Goal: Task Accomplishment & Management: Use online tool/utility

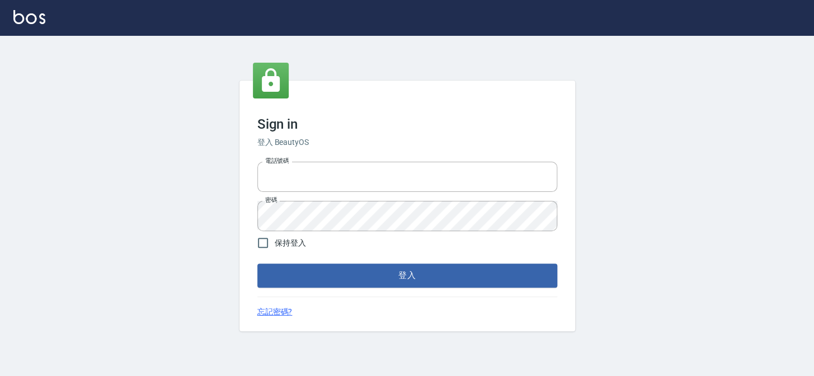
type input "27151227"
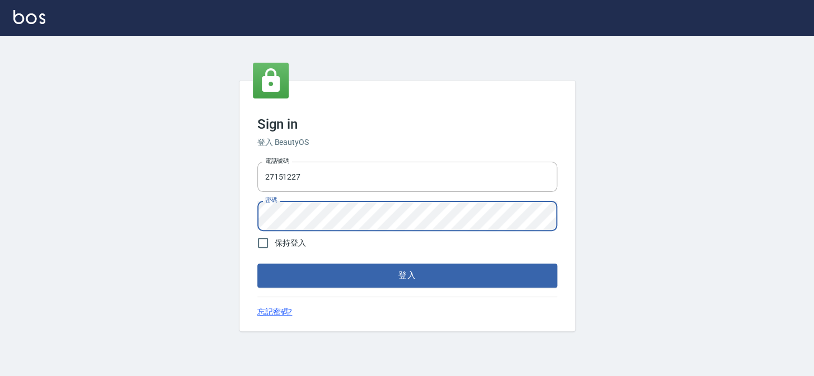
click at [258, 264] on button "登入" at bounding box center [408, 276] width 300 height 24
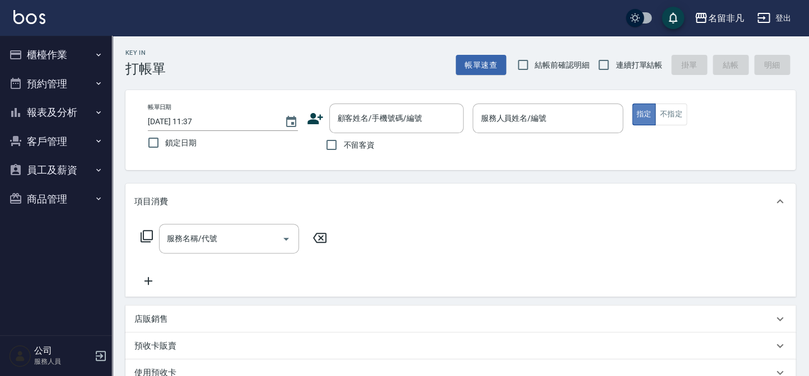
click at [641, 109] on button "指定" at bounding box center [644, 115] width 24 height 22
click at [583, 112] on input "服務人員姓名/編號" at bounding box center [547, 119] width 140 height 20
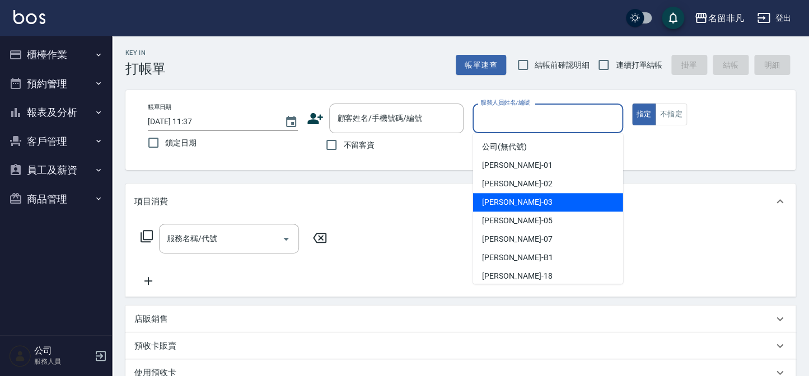
click at [537, 199] on div "[PERSON_NAME] -03" at bounding box center [548, 202] width 150 height 18
type input "[PERSON_NAME]-03"
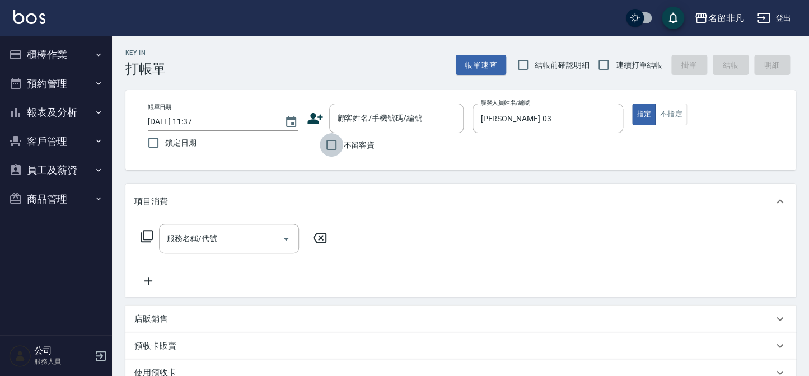
click at [330, 144] on input "不留客資" at bounding box center [332, 145] width 24 height 24
checkbox input "true"
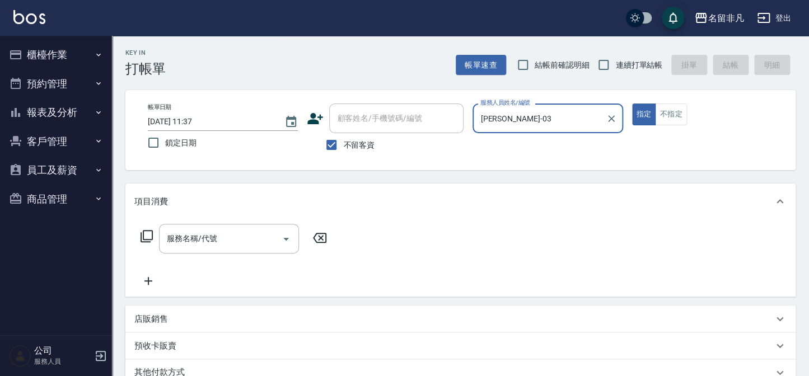
click at [147, 234] on icon at bounding box center [146, 236] width 13 height 13
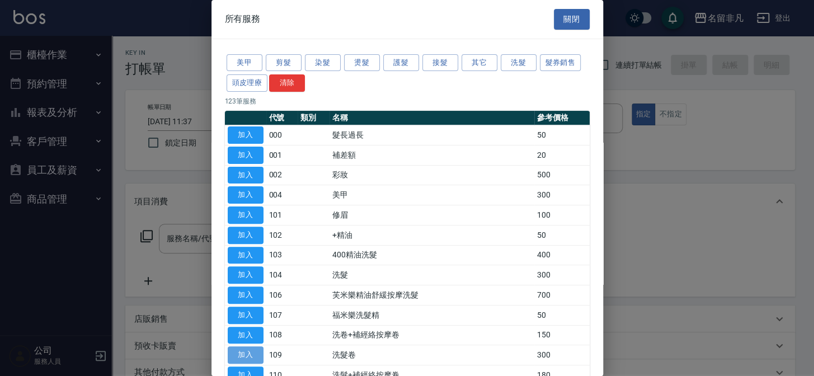
click at [233, 347] on button "加入" at bounding box center [246, 355] width 36 height 17
type input "洗髮卷(109)"
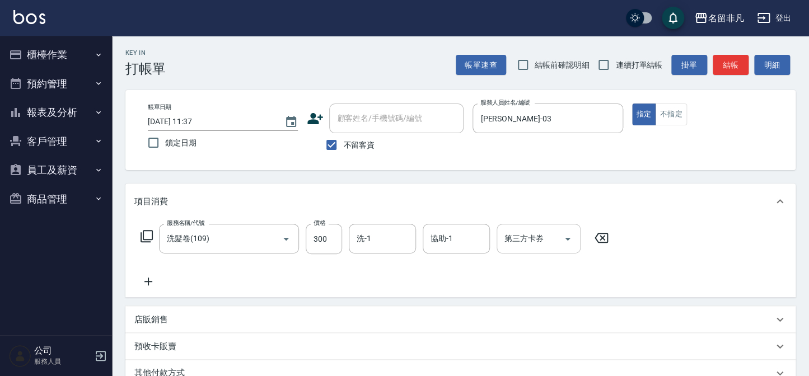
click at [547, 245] on input "第三方卡券" at bounding box center [530, 239] width 57 height 20
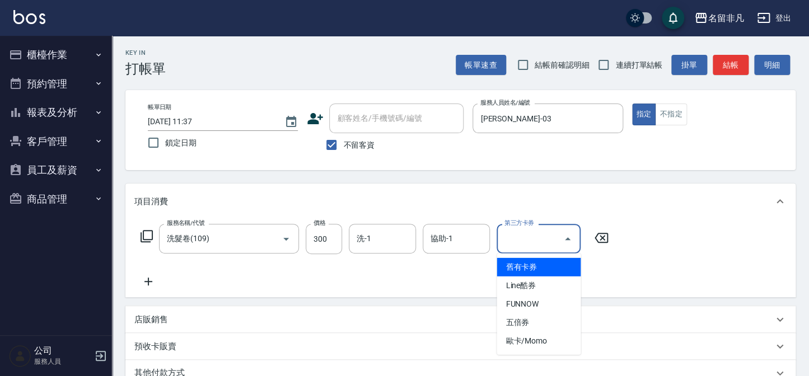
click at [514, 264] on span "舊有卡券" at bounding box center [539, 267] width 84 height 18
type input "舊有卡券"
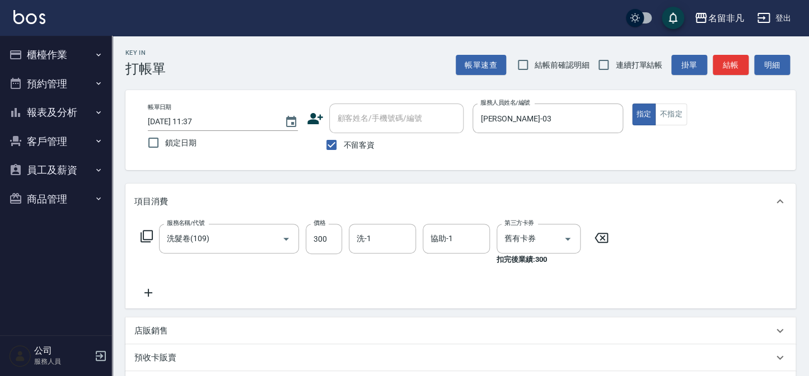
click at [147, 292] on icon at bounding box center [148, 292] width 28 height 13
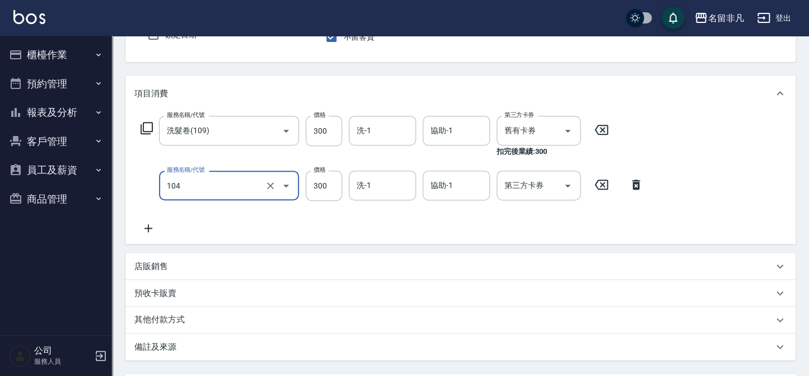
scroll to position [13, 0]
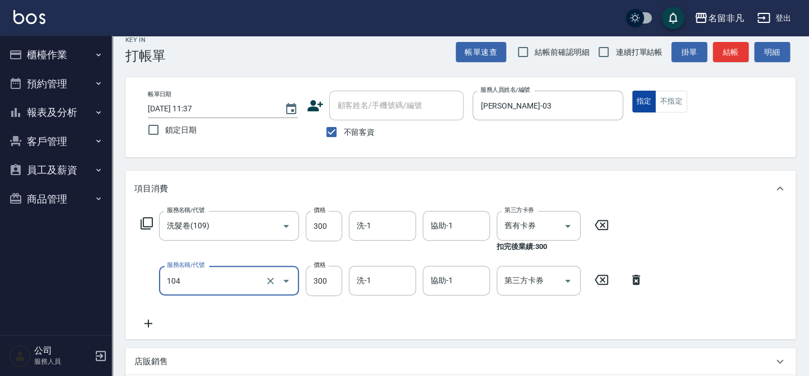
type input "洗髮(104)"
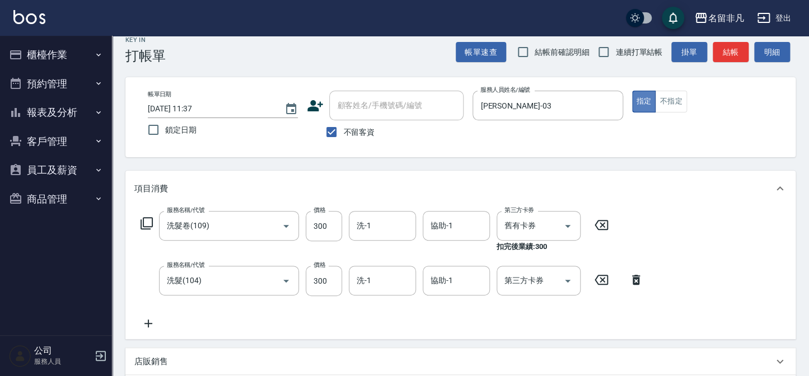
click at [644, 95] on button "指定" at bounding box center [644, 102] width 24 height 22
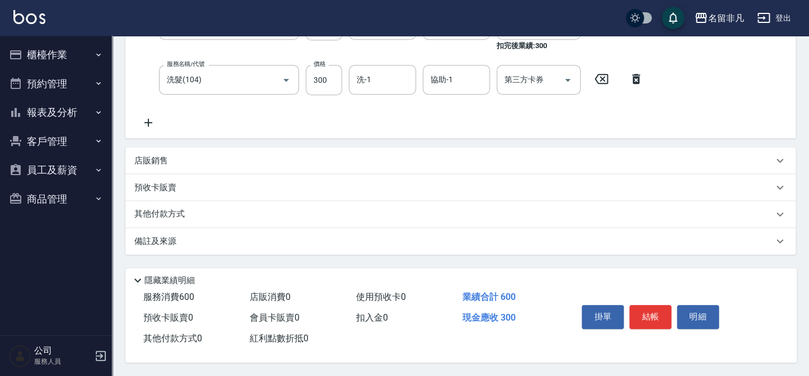
scroll to position [217, 0]
click at [649, 308] on button "結帳" at bounding box center [650, 317] width 42 height 24
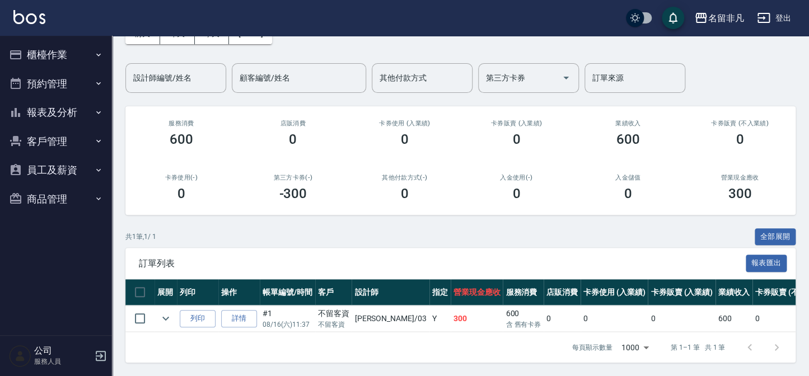
scroll to position [74, 0]
click at [194, 310] on button "列印" at bounding box center [198, 318] width 36 height 17
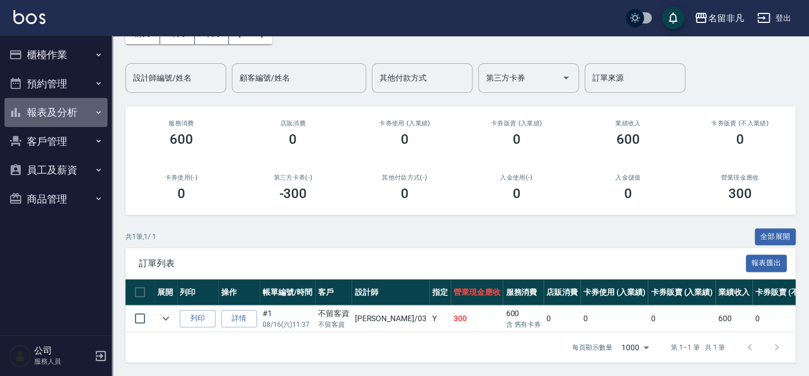
click at [50, 110] on button "報表及分析" at bounding box center [55, 112] width 103 height 29
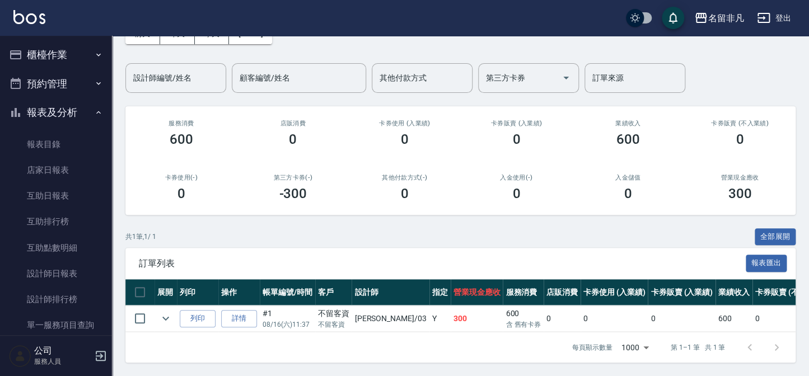
click at [50, 110] on button "報表及分析" at bounding box center [55, 112] width 103 height 29
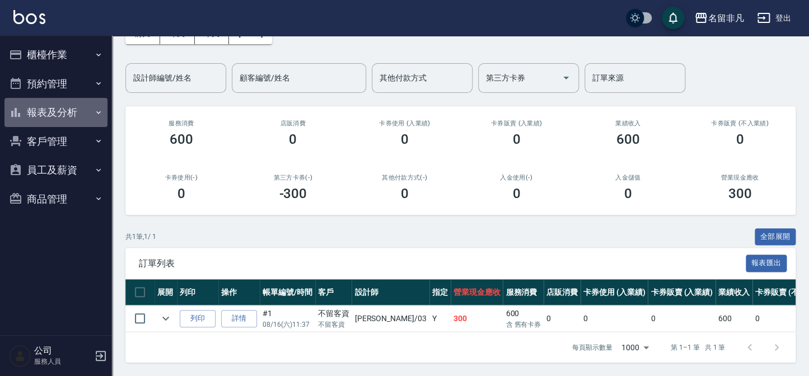
click at [50, 107] on button "報表及分析" at bounding box center [55, 112] width 103 height 29
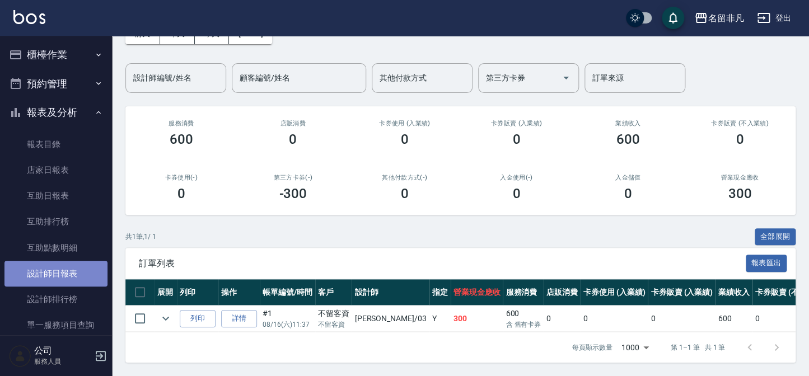
click at [67, 268] on link "設計師日報表" at bounding box center [55, 274] width 103 height 26
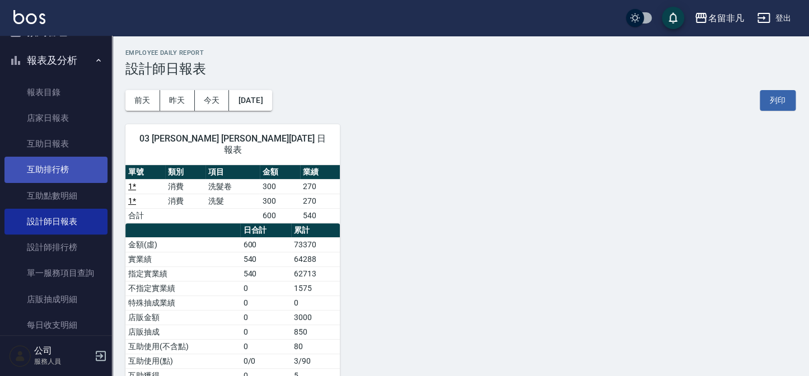
scroll to position [152, 0]
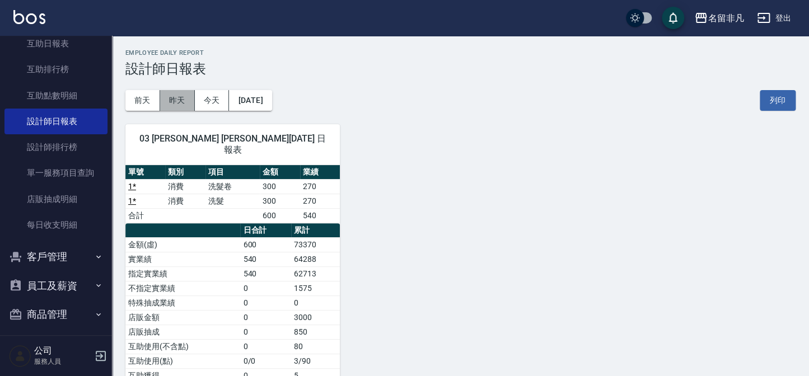
click at [168, 99] on button "昨天" at bounding box center [177, 100] width 35 height 21
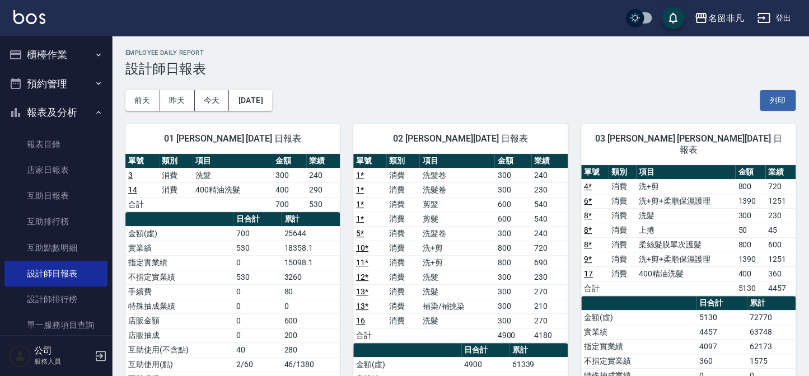
click at [53, 52] on button "櫃檯作業" at bounding box center [55, 54] width 103 height 29
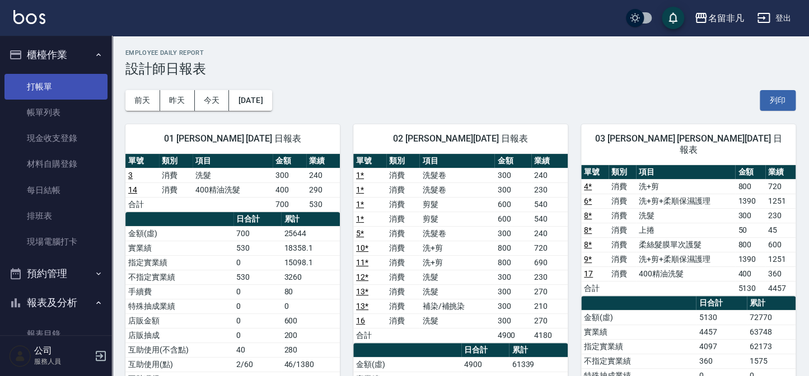
click at [25, 77] on link "打帳單" at bounding box center [55, 87] width 103 height 26
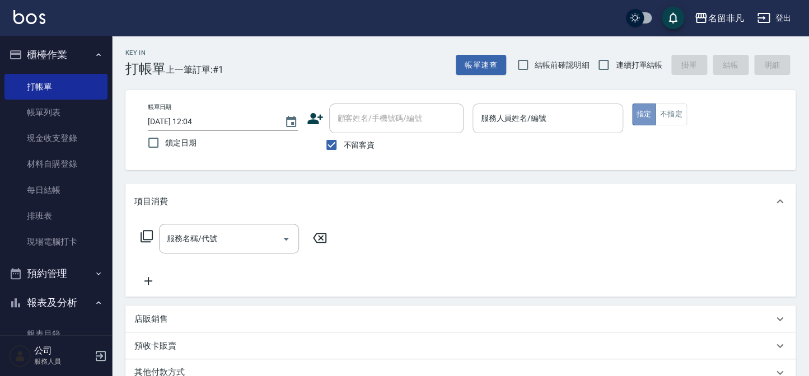
drag, startPoint x: 644, startPoint y: 113, endPoint x: 537, endPoint y: 119, distance: 106.5
click at [640, 113] on button "指定" at bounding box center [644, 115] width 24 height 22
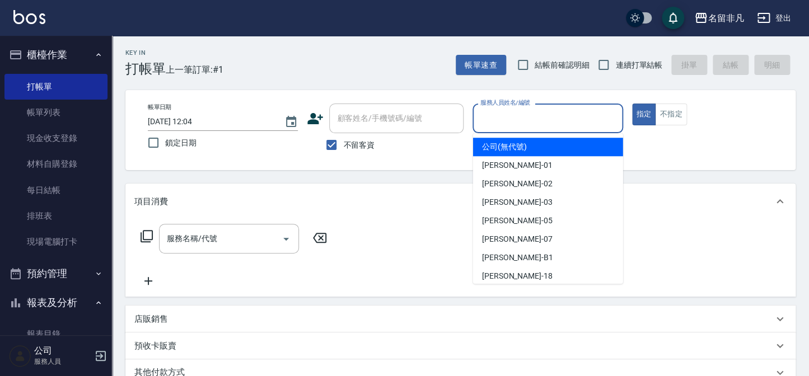
click at [559, 114] on input "服務人員姓名/編號" at bounding box center [547, 119] width 140 height 20
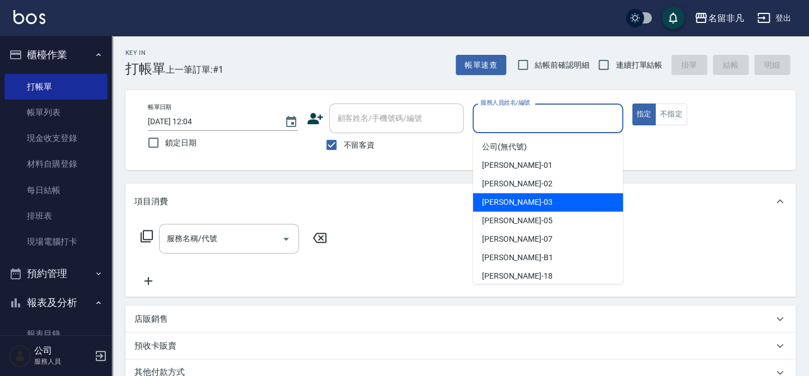
click at [528, 205] on div "Tina -03" at bounding box center [548, 202] width 150 height 18
type input "Tina-03"
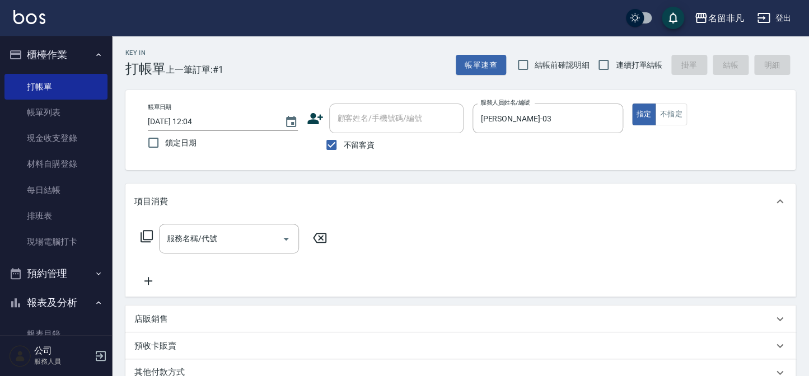
click at [148, 235] on icon at bounding box center [146, 236] width 13 height 13
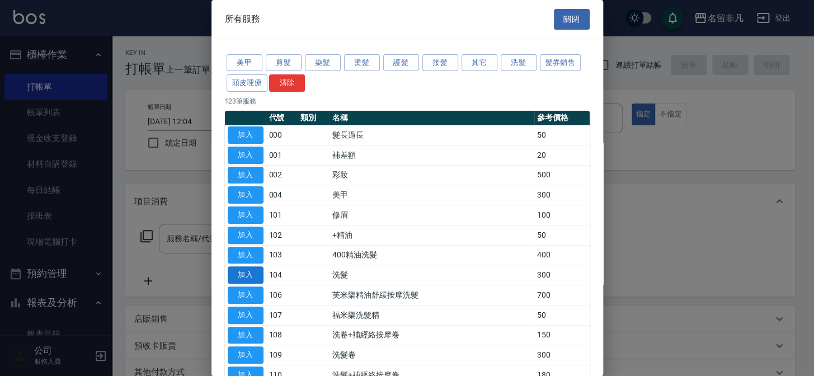
click at [247, 268] on button "加入" at bounding box center [246, 274] width 36 height 17
type input "洗髮(104)"
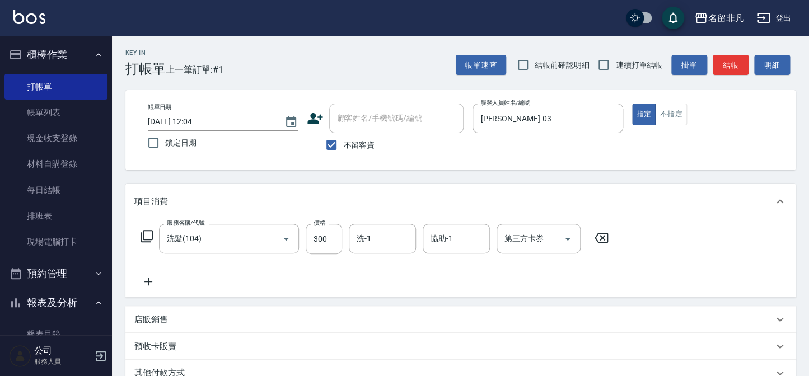
click at [142, 275] on icon at bounding box center [148, 281] width 28 height 13
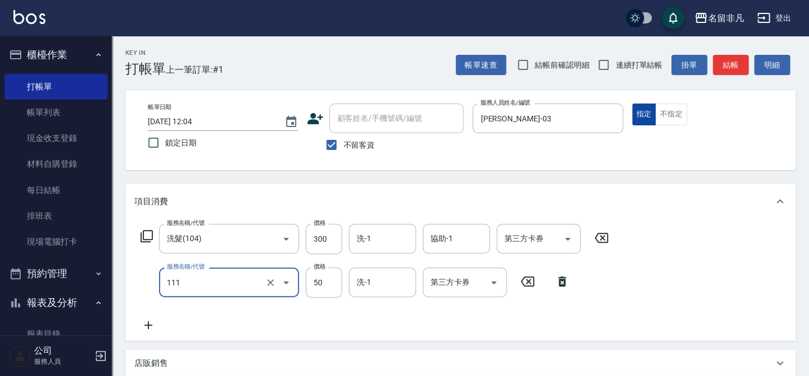
type input "上捲(111)"
click at [649, 115] on button "指定" at bounding box center [644, 115] width 24 height 22
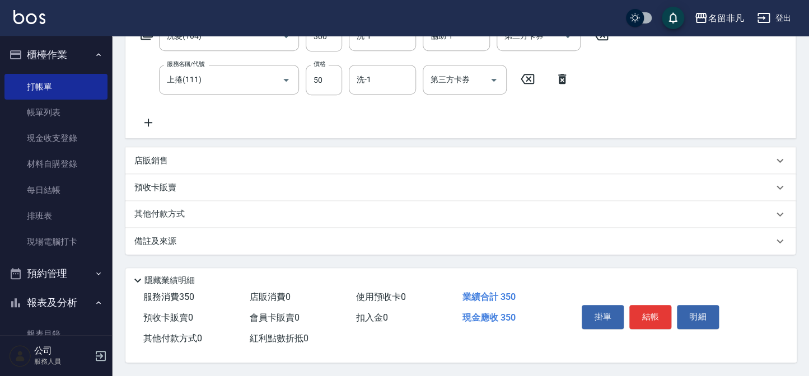
scroll to position [205, 0]
click at [644, 312] on button "結帳" at bounding box center [650, 317] width 42 height 24
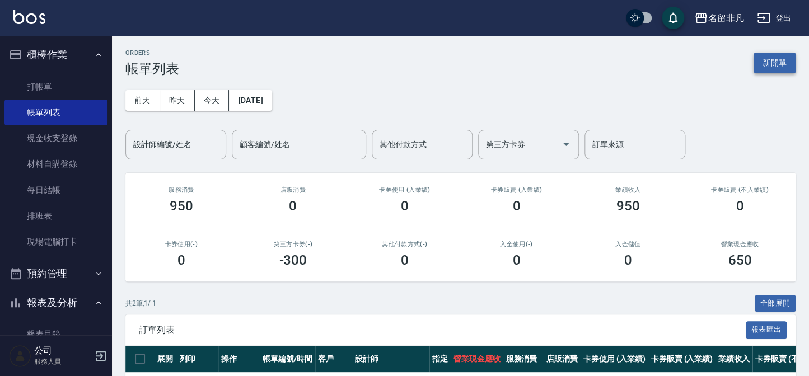
click at [775, 59] on button "新開單" at bounding box center [774, 63] width 42 height 21
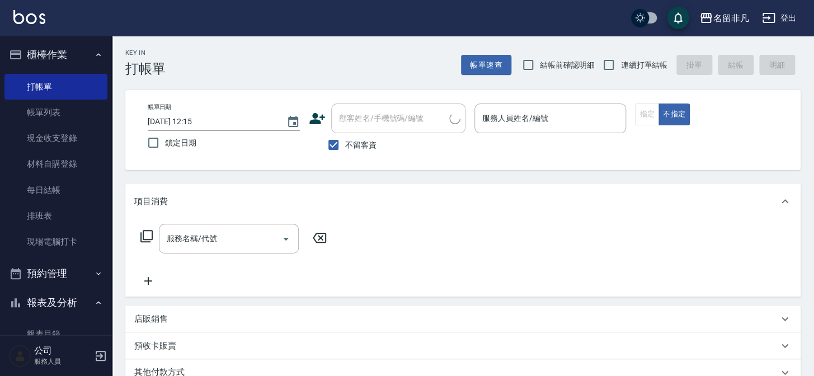
click at [358, 137] on label "不留客資" at bounding box center [349, 145] width 55 height 24
click at [345, 137] on input "不留客資" at bounding box center [334, 145] width 24 height 24
checkbox input "false"
click at [367, 127] on input "顧客姓名/手機號碼/編號" at bounding box center [392, 119] width 113 height 20
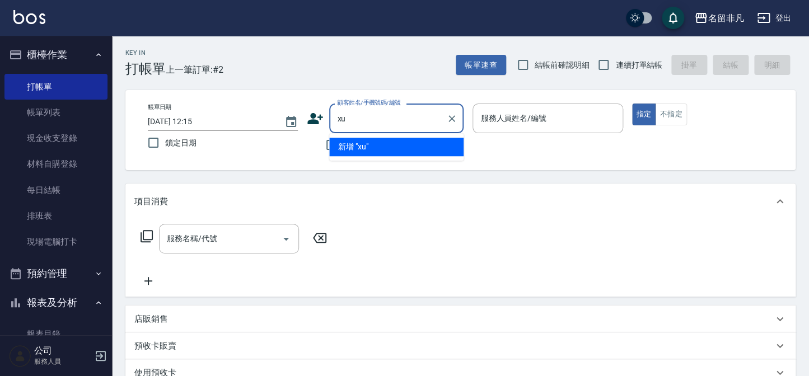
type input "x"
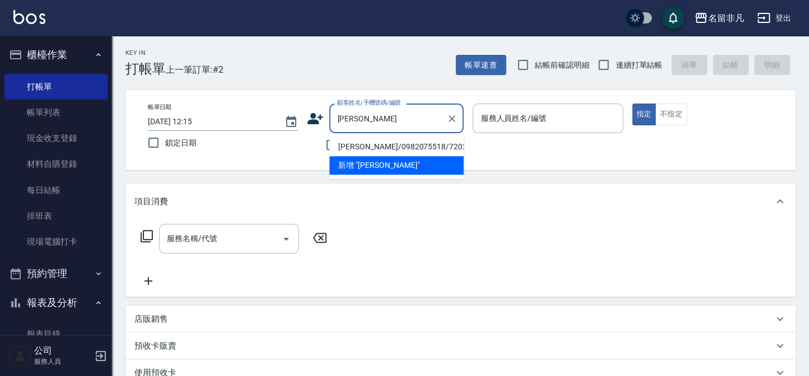
click at [427, 144] on li "林佳誌/0982075518/720204" at bounding box center [396, 147] width 134 height 18
type input "林佳誌/0982075518/720204"
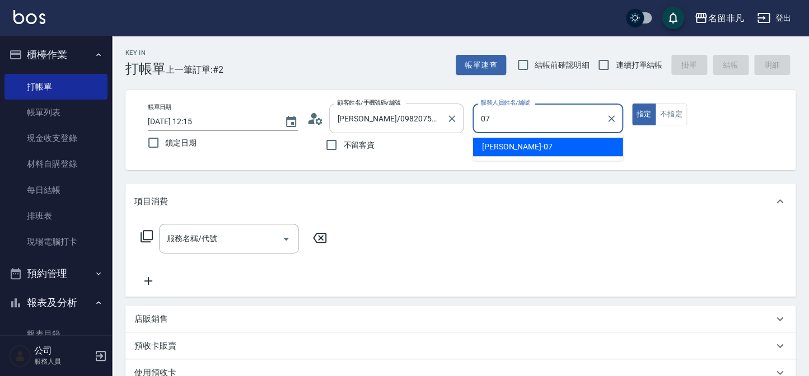
type input "07"
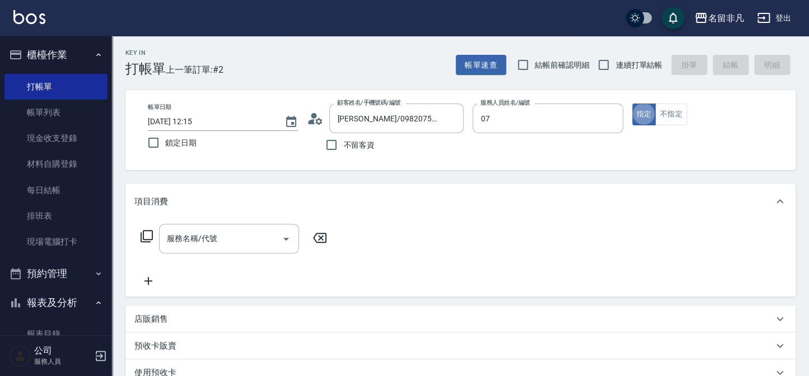
type button "true"
type input "郭佳怡-07"
click at [255, 230] on input "服務名稱/代號" at bounding box center [220, 239] width 113 height 20
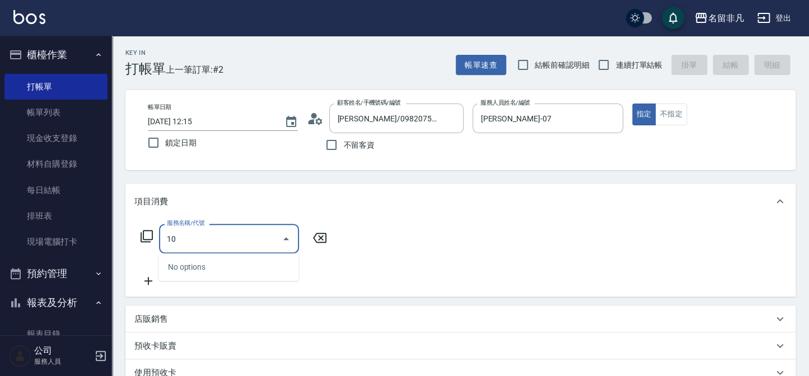
type input "1"
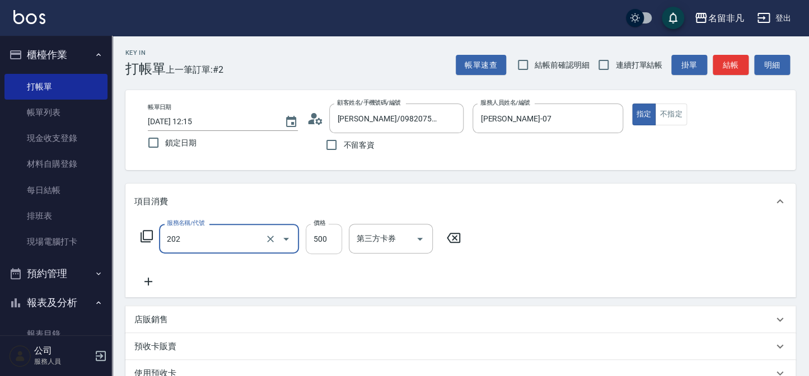
type input "剪髮(202)"
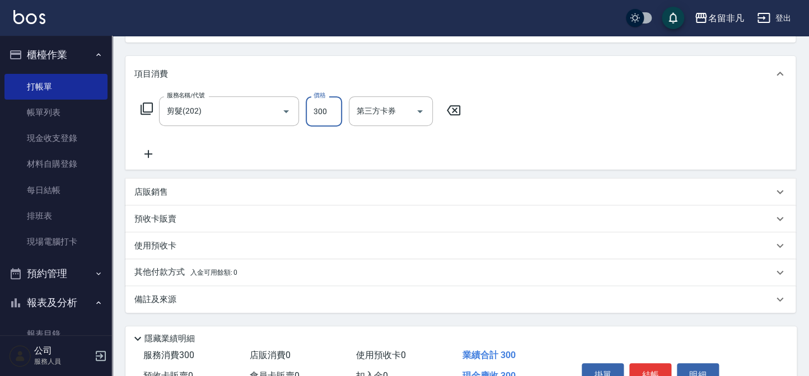
scroll to position [189, 0]
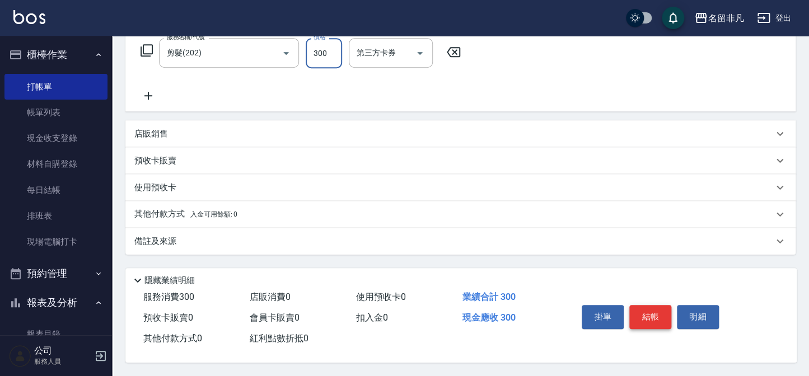
type input "300"
click at [644, 317] on button "結帳" at bounding box center [650, 317] width 42 height 24
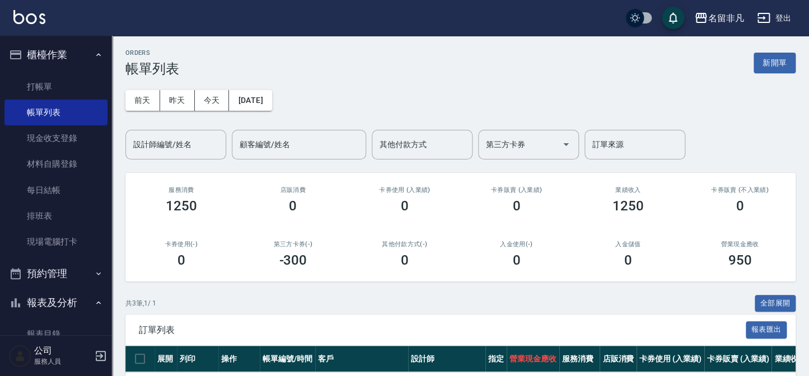
click at [776, 74] on div "ORDERS 帳單列表 新開單" at bounding box center [460, 62] width 670 height 27
click at [776, 68] on button "新開單" at bounding box center [774, 63] width 42 height 21
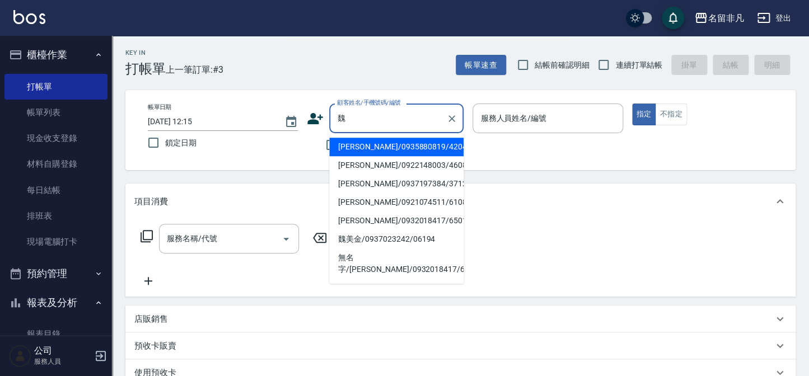
click at [377, 146] on li "魏海明/0935880819/420429" at bounding box center [396, 147] width 134 height 18
type input "魏海明/0935880819/420429"
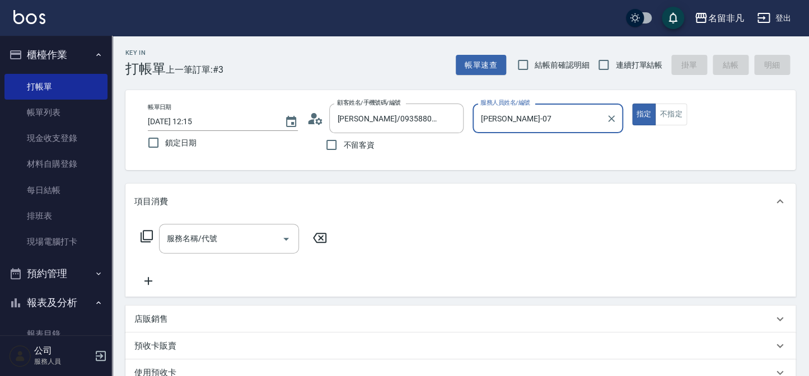
type input "郭佳怡-07"
click at [187, 238] on div "服務名稱/代號 服務名稱/代號" at bounding box center [229, 239] width 140 height 30
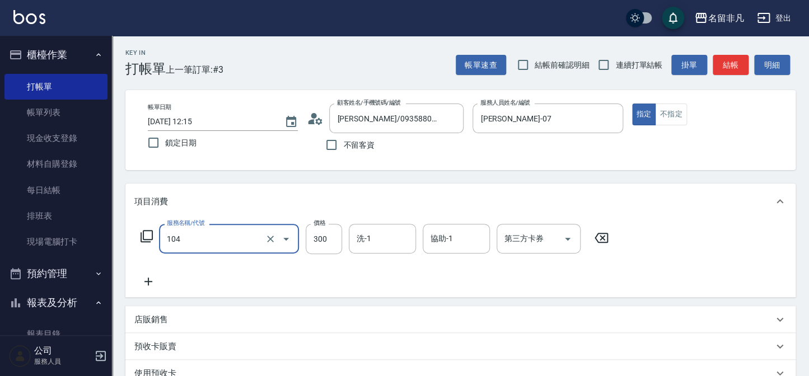
type input "洗髮(104)"
click at [156, 277] on icon at bounding box center [148, 281] width 28 height 13
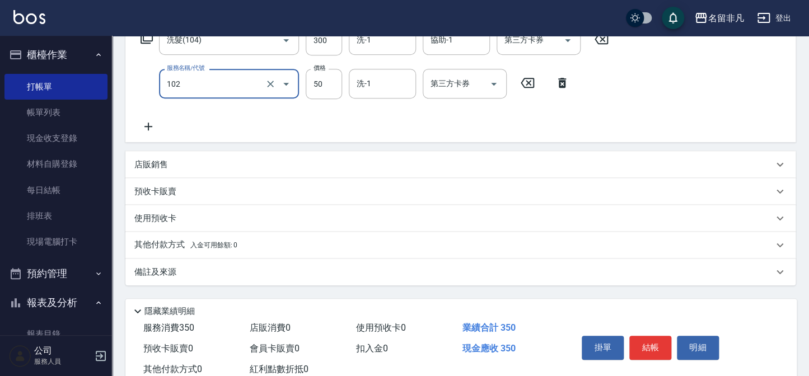
scroll to position [203, 0]
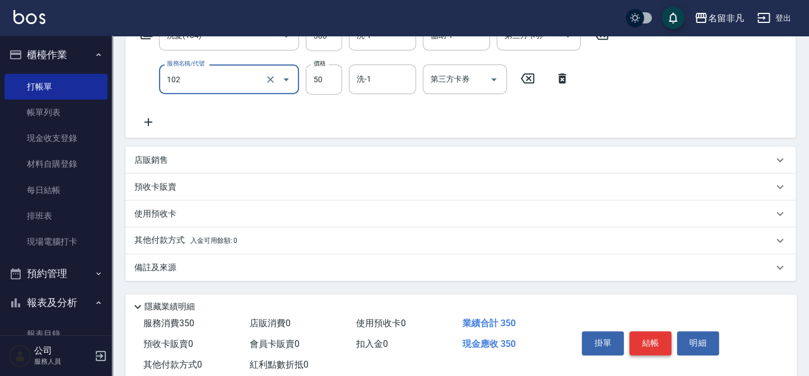
type input "+精油(102)"
click at [659, 338] on button "結帳" at bounding box center [650, 343] width 42 height 24
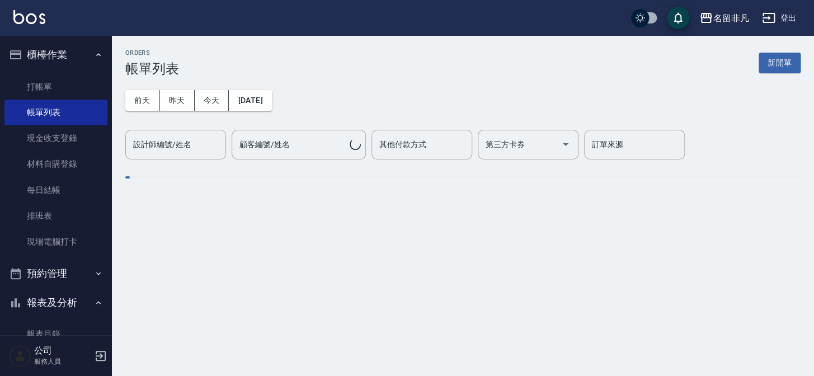
click at [71, 50] on button "櫃檯作業" at bounding box center [55, 54] width 103 height 29
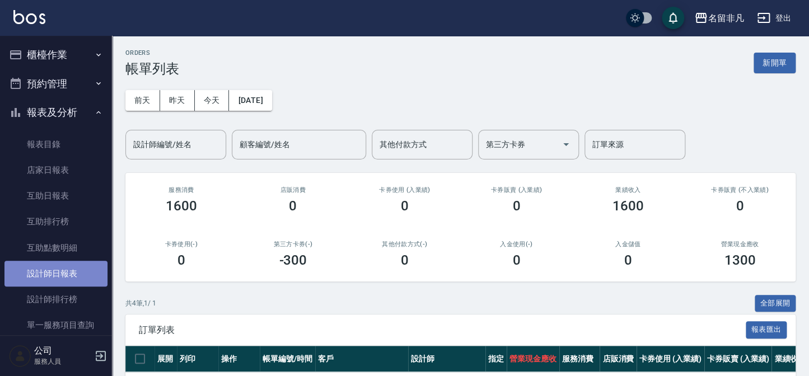
click at [78, 279] on link "設計師日報表" at bounding box center [55, 274] width 103 height 26
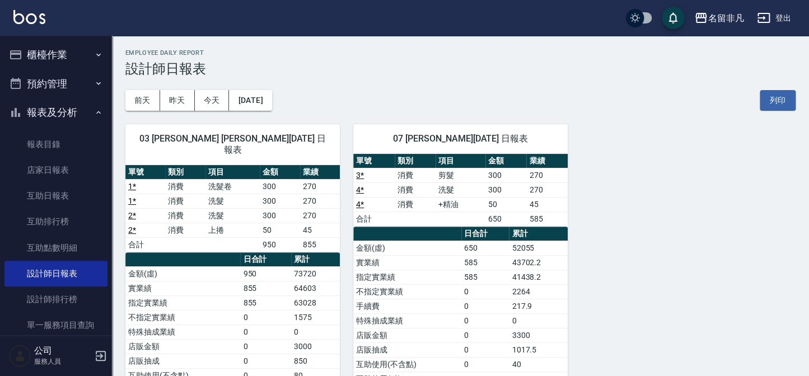
click at [50, 108] on button "報表及分析" at bounding box center [55, 112] width 103 height 29
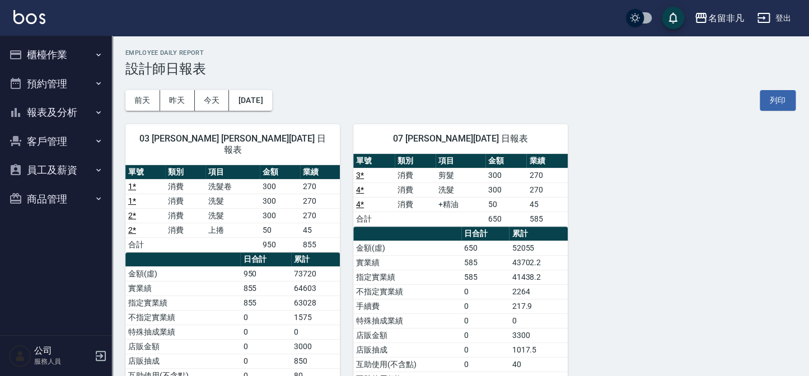
click at [79, 50] on button "櫃檯作業" at bounding box center [55, 54] width 103 height 29
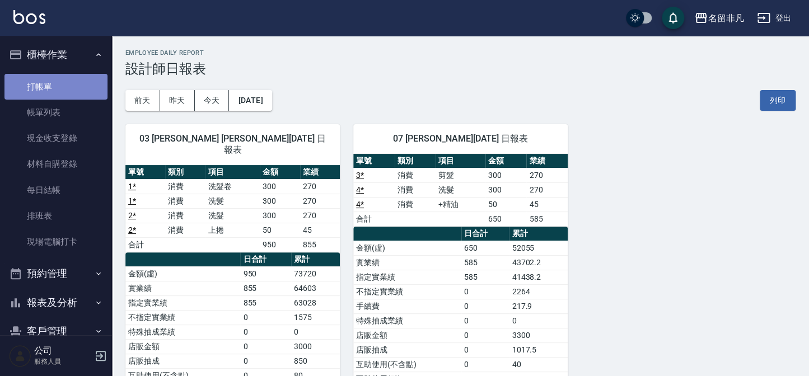
click at [78, 84] on link "打帳單" at bounding box center [55, 87] width 103 height 26
